Goal: Answer question/provide support

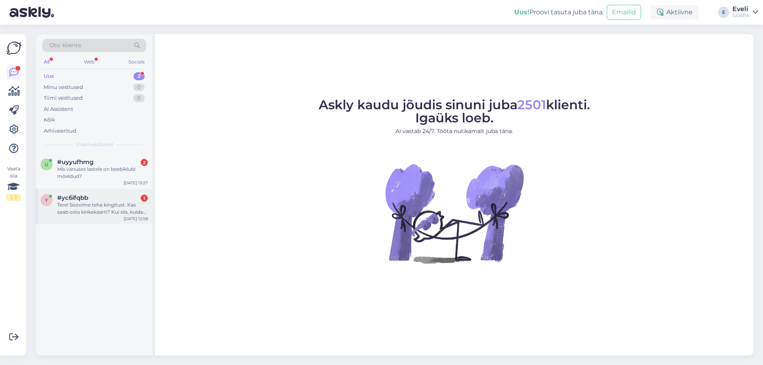
click at [108, 214] on div "Tere! Soovime teha kingitust. Kas saab osta kinkekaarti? Kui siis, kuidas saaks…" at bounding box center [102, 209] width 91 height 14
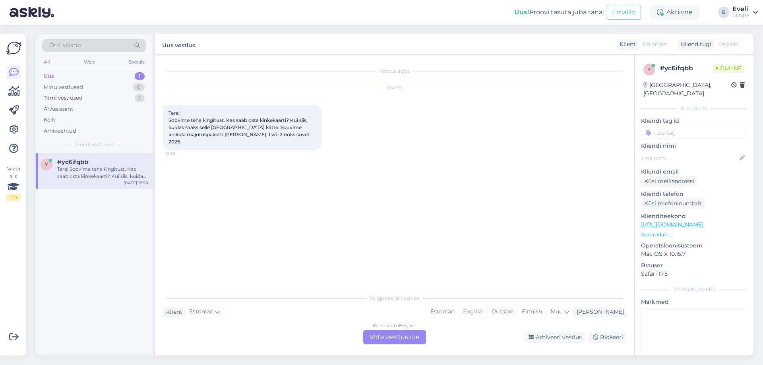
click at [404, 340] on div "Estonian to English Võta vestlus üle" at bounding box center [394, 337] width 63 height 14
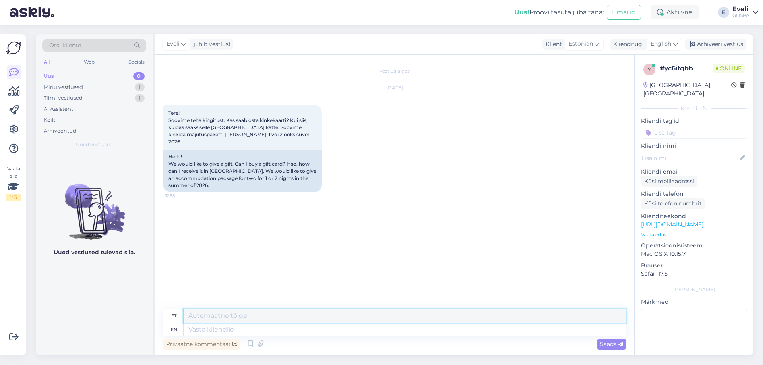
click at [291, 318] on textarea at bounding box center [405, 316] width 443 height 14
click at [669, 42] on span "English" at bounding box center [661, 44] width 21 height 9
type input "est"
drag, startPoint x: 640, startPoint y: 80, endPoint x: 392, endPoint y: 175, distance: 265.5
click at [640, 80] on link "Estonian" at bounding box center [646, 79] width 87 height 13
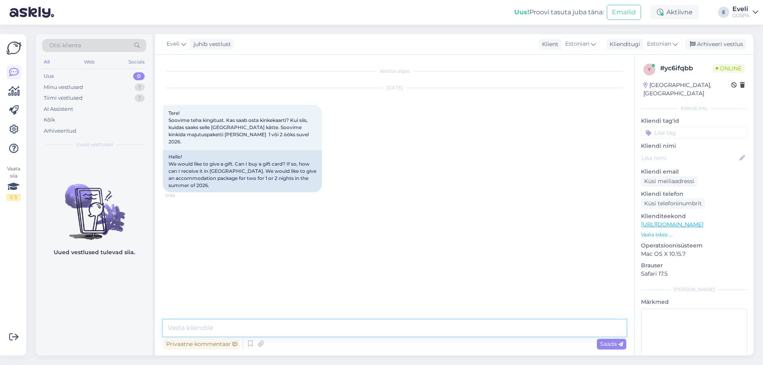
click at [190, 330] on textarea at bounding box center [395, 328] width 464 height 17
type textarea "Tere"
type textarea "Aitäh huvi eest!"
type textarea "P"
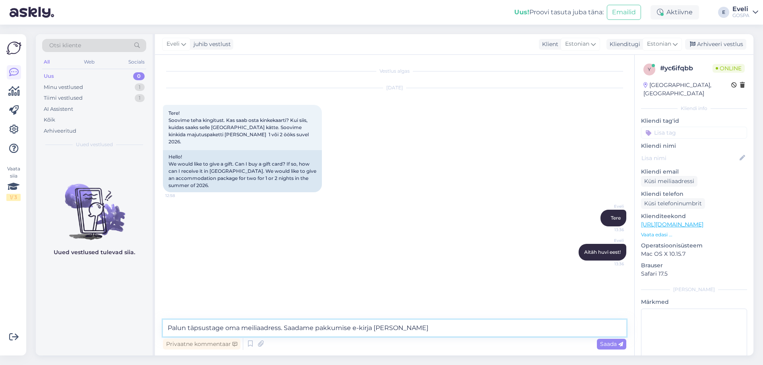
type textarea "Palun täpsustage oma meiliaadress. Saadame pakkumise e-kirja [PERSON_NAME]."
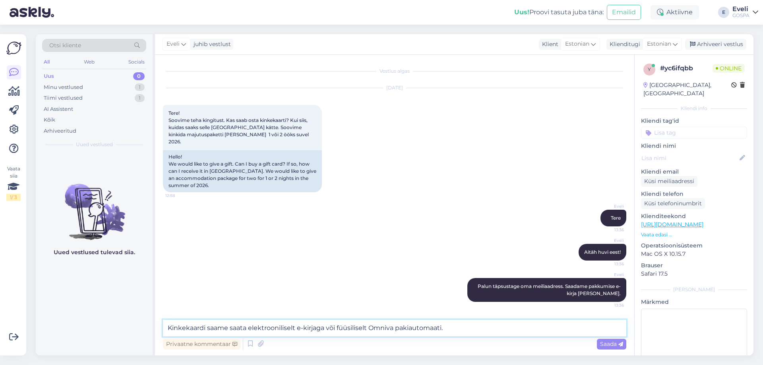
drag, startPoint x: 440, startPoint y: 330, endPoint x: 249, endPoint y: 330, distance: 190.4
click at [249, 330] on textarea "Kinkekaardi saame saata elektrooniliselt e-kirjaga või füüsiliselt Omniva pakia…" at bounding box center [395, 328] width 464 height 17
type textarea "Kinkekaardi saame saata Omniva pakiautomaadiga."
